Goal: Navigation & Orientation: Find specific page/section

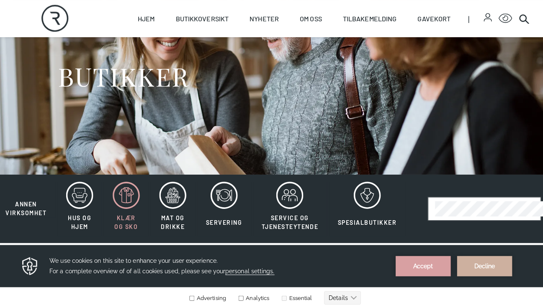
click at [118, 194] on icon at bounding box center [124, 193] width 27 height 27
click at [122, 195] on icon at bounding box center [124, 193] width 27 height 27
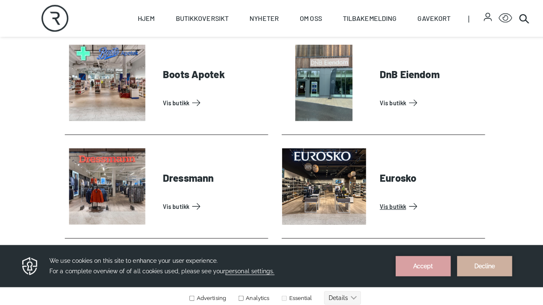
scroll to position [478, 0]
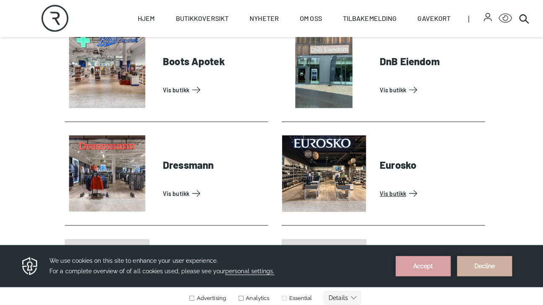
click at [375, 185] on link "Vis butikk" at bounding box center [425, 191] width 100 height 13
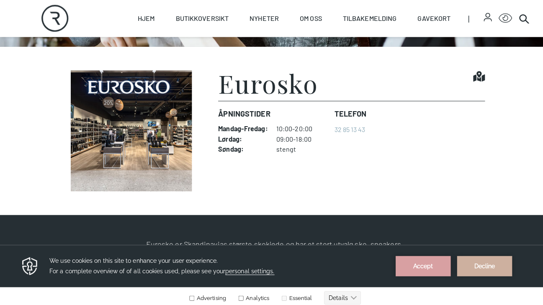
scroll to position [185, 0]
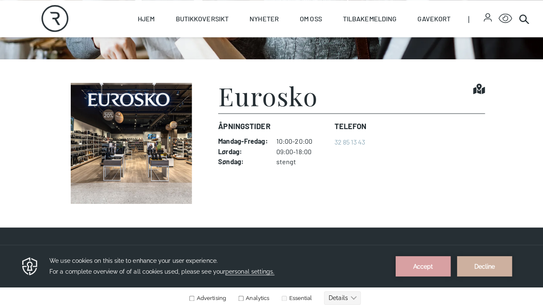
click at [474, 87] on icon at bounding box center [473, 88] width 12 height 10
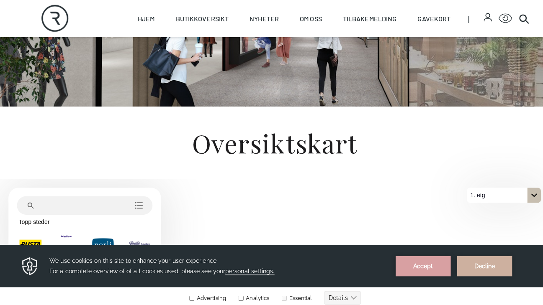
scroll to position [200, 0]
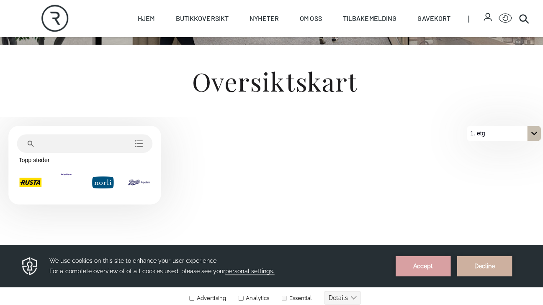
click at [408, 72] on h1 "Oversiktskart" at bounding box center [272, 80] width 536 height 25
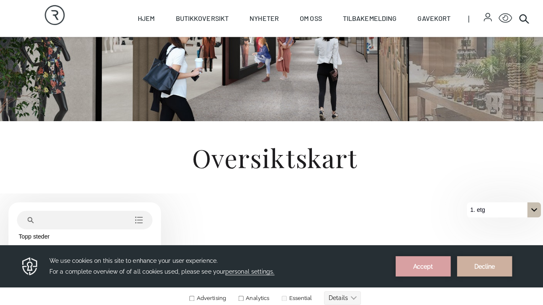
scroll to position [0, 0]
